Goal: Navigation & Orientation: Find specific page/section

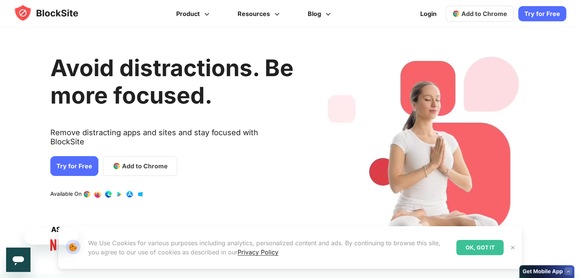
click at [486, 248] on div "OK, GOT IT" at bounding box center [479, 247] width 47 height 15
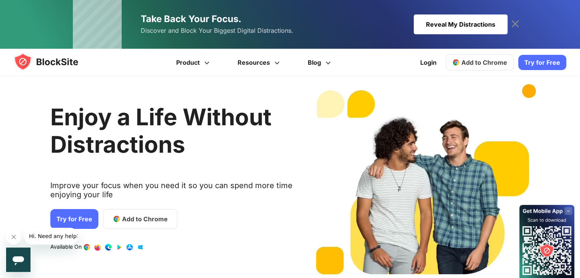
scroll to position [8, 0]
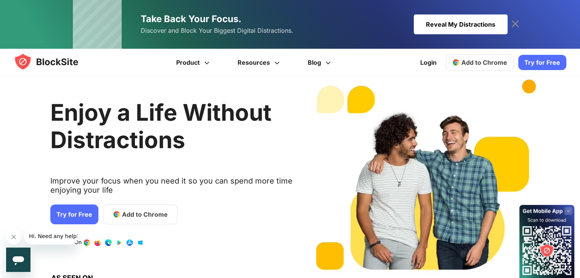
click at [434, 24] on div "Reveal My Distractions" at bounding box center [460, 24] width 94 height 20
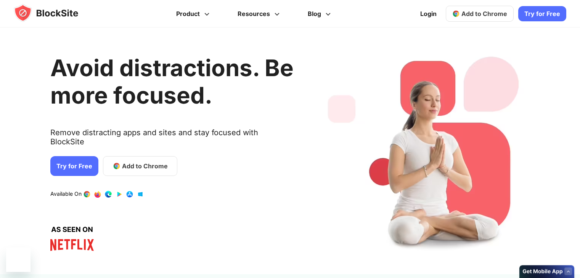
scroll to position [8, 0]
